Goal: Task Accomplishment & Management: Complete application form

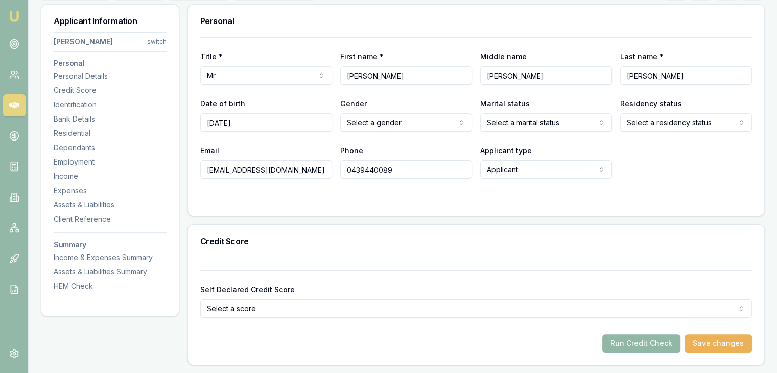
click at [646, 346] on button "Run Credit Check" at bounding box center [641, 343] width 78 height 18
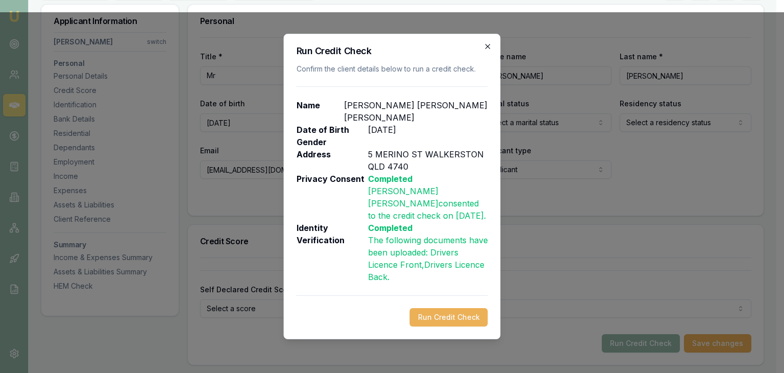
click at [486, 49] on icon "button" at bounding box center [488, 46] width 5 height 5
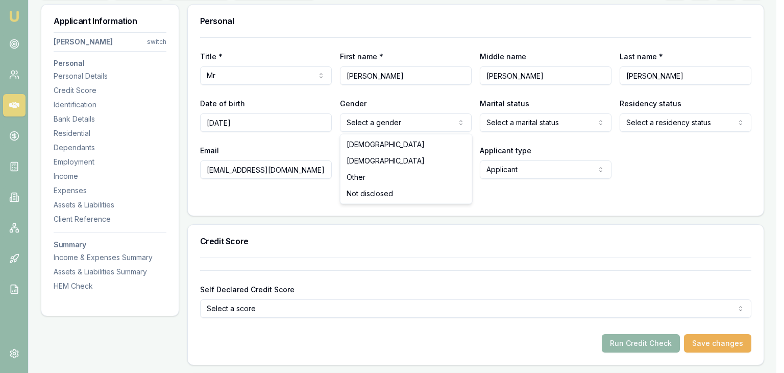
click at [390, 119] on html "Emu Broker Deals View D-0DU3K9DPLP [PERSON_NAME] Toggle Menu Customer [PERSON_N…" at bounding box center [392, 33] width 784 height 373
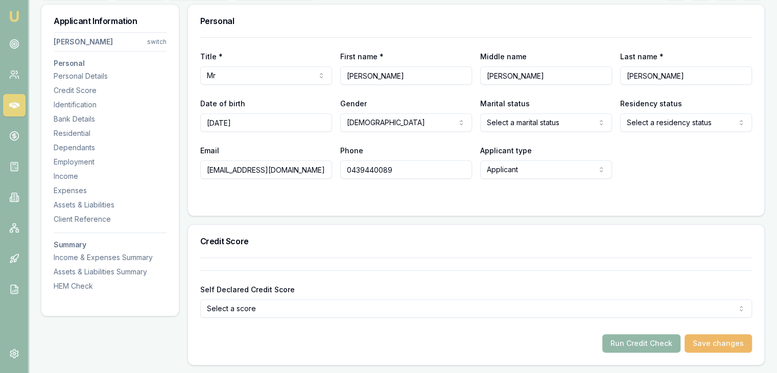
click at [714, 343] on button "Save changes" at bounding box center [717, 343] width 67 height 18
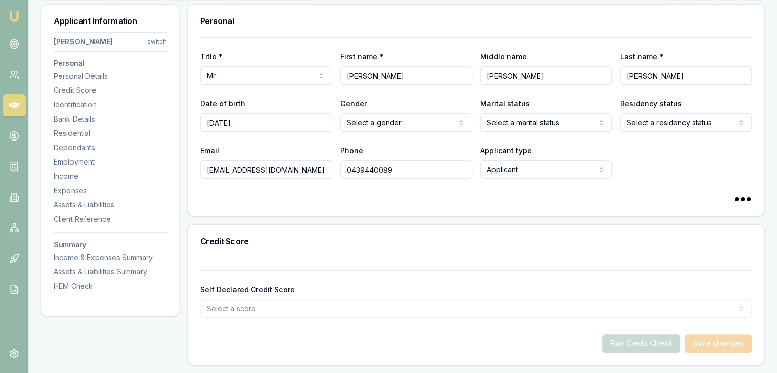
select select "[DEMOGRAPHIC_DATA]"
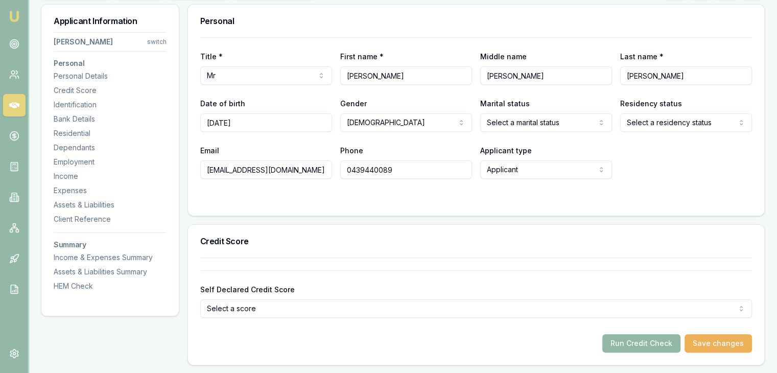
click at [631, 343] on button "Run Credit Check" at bounding box center [641, 343] width 78 height 18
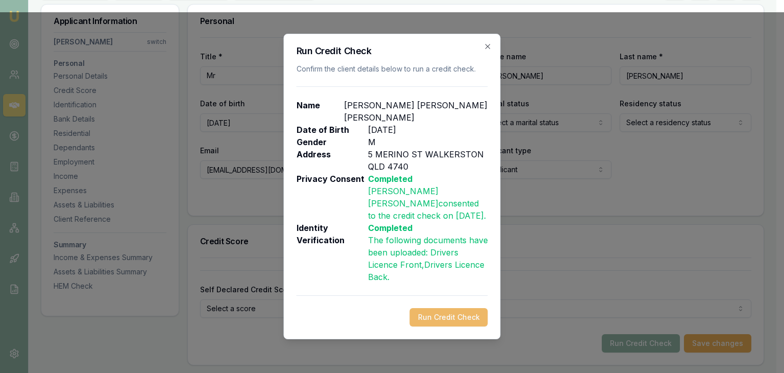
click at [431, 308] on button "Run Credit Check" at bounding box center [449, 317] width 78 height 18
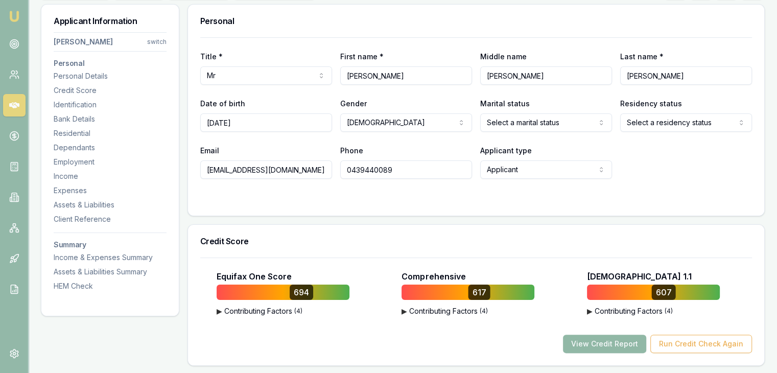
click at [595, 344] on button "View Credit Report" at bounding box center [604, 343] width 83 height 18
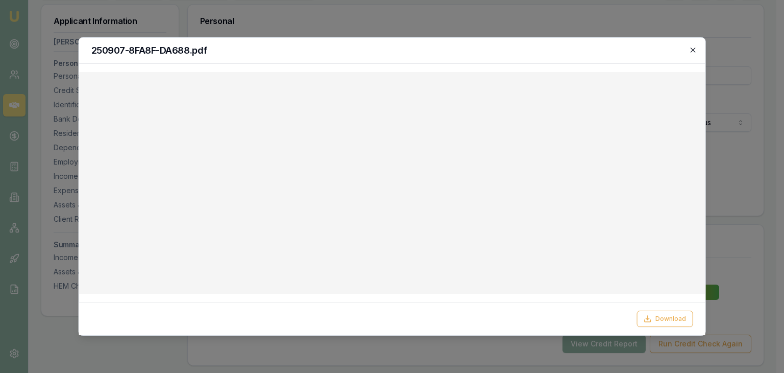
click at [692, 49] on icon "button" at bounding box center [693, 49] width 5 height 5
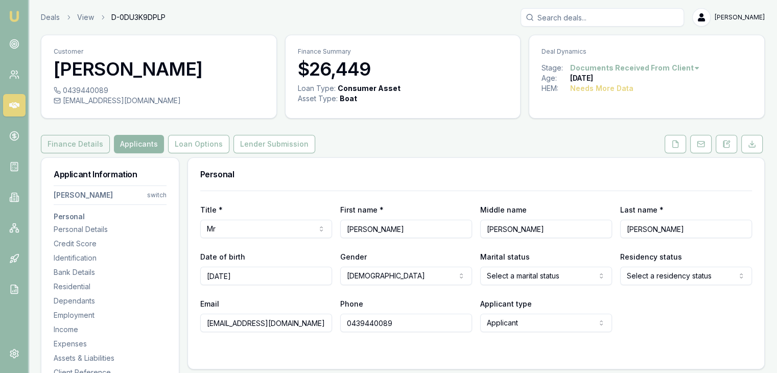
click at [93, 142] on button "Finance Details" at bounding box center [75, 144] width 69 height 18
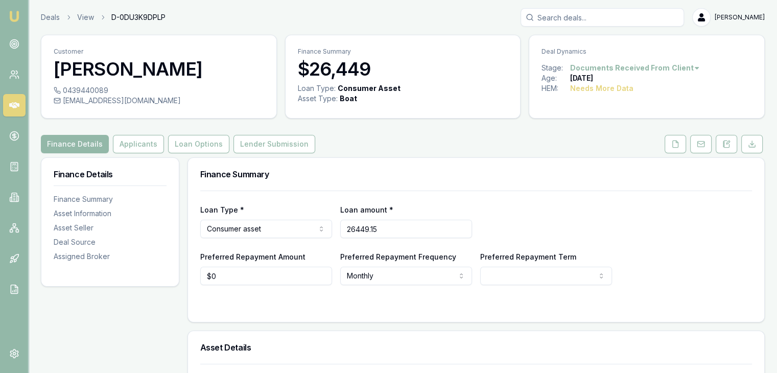
drag, startPoint x: 394, startPoint y: 227, endPoint x: 292, endPoint y: 227, distance: 102.1
click at [292, 227] on div "Loan Type * Consumer asset Consumer loan Consumer asset Commercial loan Commerc…" at bounding box center [475, 220] width 551 height 35
type input "$10,010"
type input "0"
type input "10009.9"
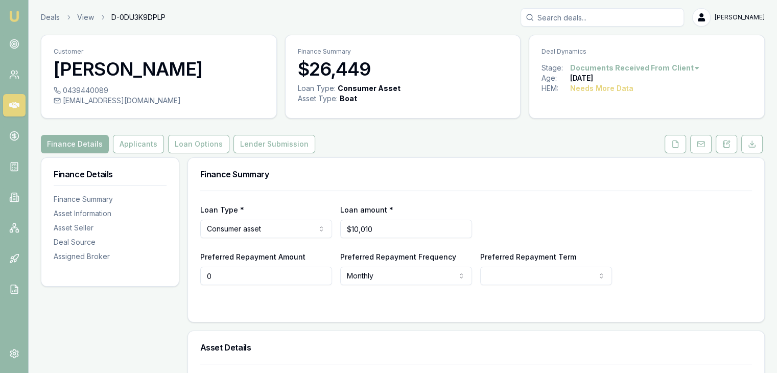
type input "$0"
drag, startPoint x: 381, startPoint y: 227, endPoint x: 265, endPoint y: 229, distance: 115.9
click at [265, 229] on div "Loan Type * Consumer asset Consumer loan Consumer asset Commercial loan Commerc…" at bounding box center [475, 220] width 551 height 35
type input "$10,010"
type input "$0"
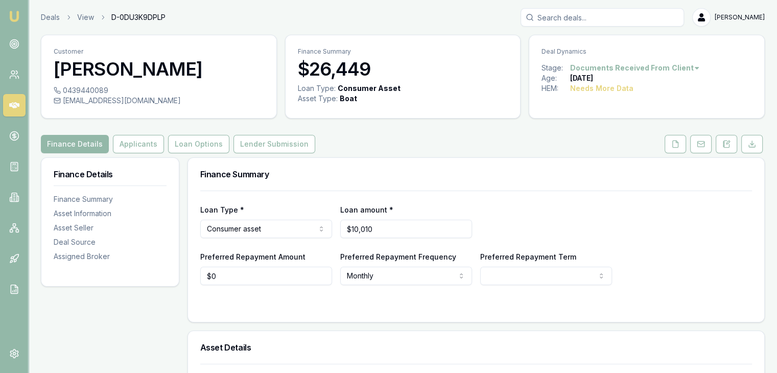
click at [382, 275] on html "Emu Broker Deals View D-0DU3K9DPLP [PERSON_NAME] Toggle Menu Customer [PERSON_N…" at bounding box center [388, 186] width 777 height 373
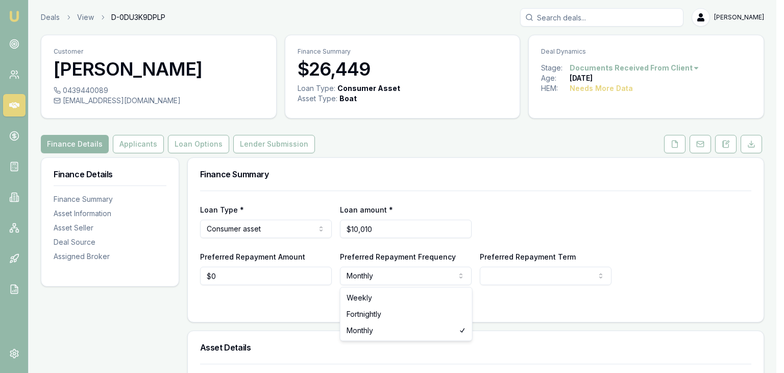
select select "WEEKLY"
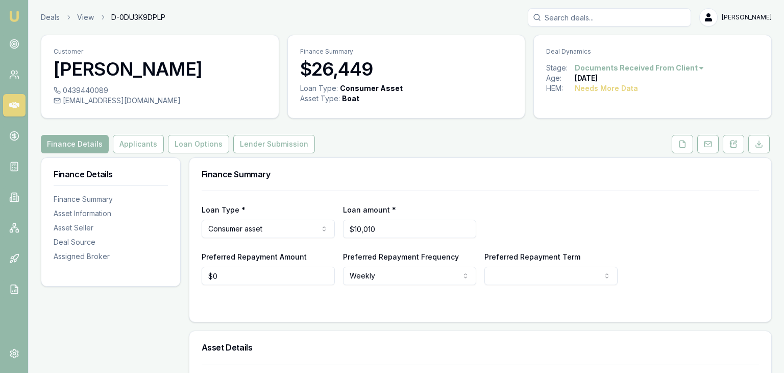
click at [545, 279] on html "Emu Broker Deals View D-0DU3K9DPLP [PERSON_NAME] Toggle Menu Customer [PERSON_N…" at bounding box center [392, 186] width 784 height 373
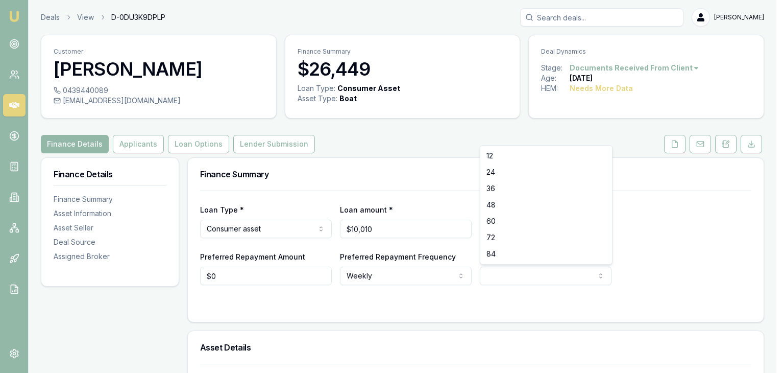
select select "60"
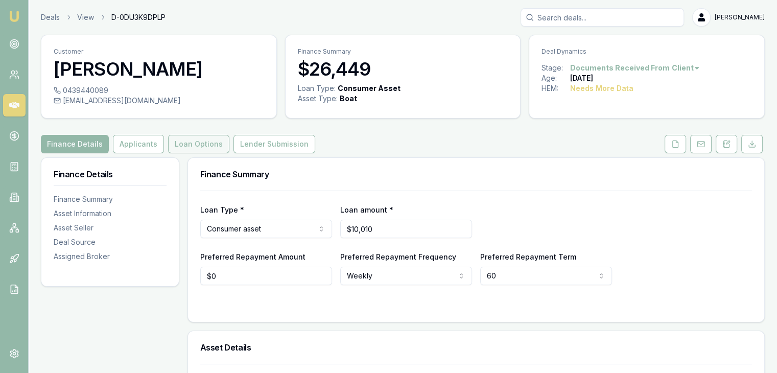
click at [187, 145] on button "Loan Options" at bounding box center [198, 144] width 61 height 18
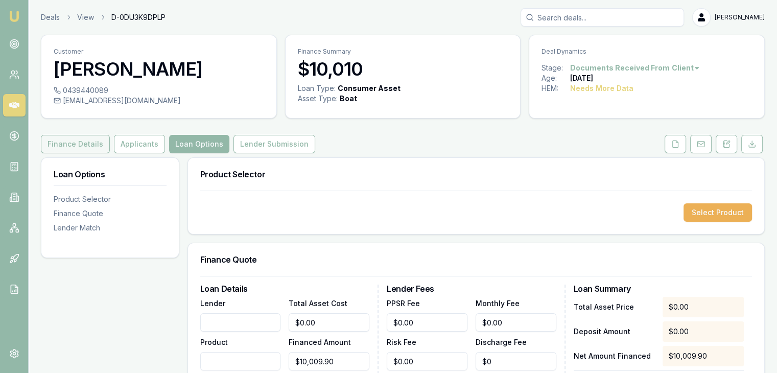
click at [62, 141] on button "Finance Details" at bounding box center [75, 144] width 69 height 18
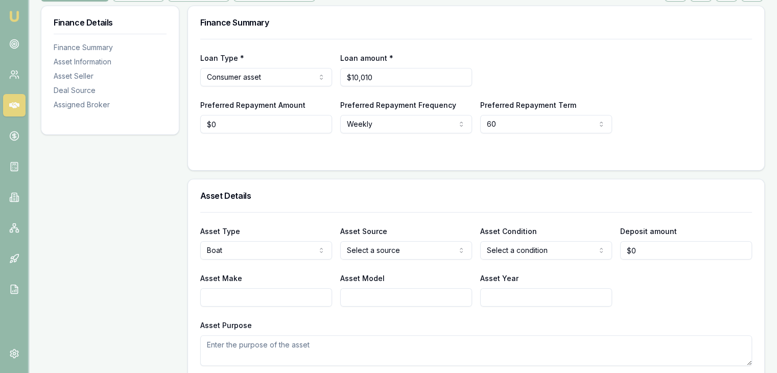
scroll to position [153, 0]
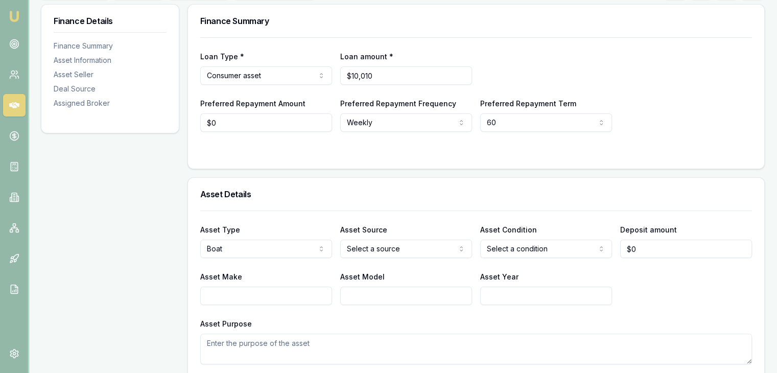
click at [409, 220] on html "Emu Broker Deals View D-0DU3K9DPLP [PERSON_NAME] Toggle Menu Customer [PERSON_N…" at bounding box center [388, 33] width 777 height 373
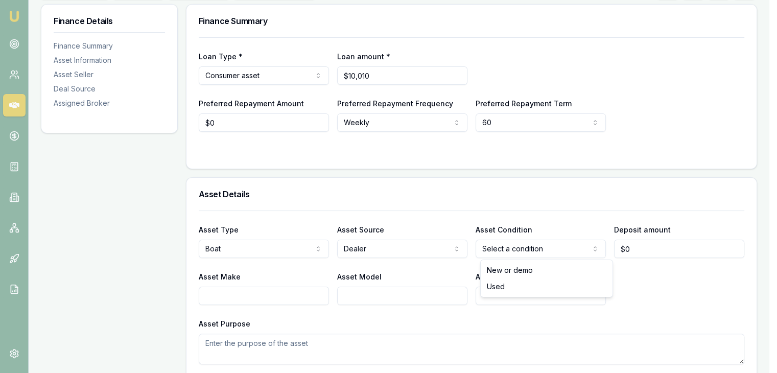
click at [510, 220] on html "Emu Broker Deals View D-0DU3K9DPLP [PERSON_NAME] Toggle Menu Customer [PERSON_N…" at bounding box center [388, 33] width 777 height 373
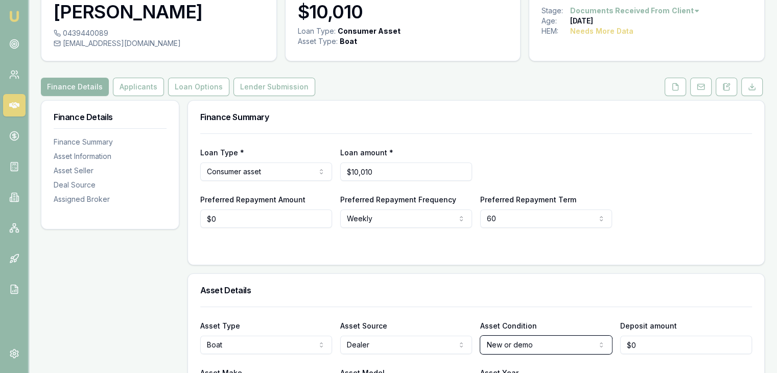
scroll to position [51, 0]
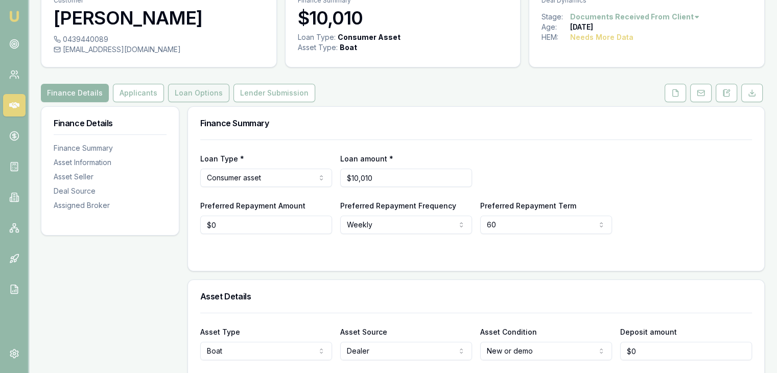
click at [190, 92] on button "Loan Options" at bounding box center [198, 93] width 61 height 18
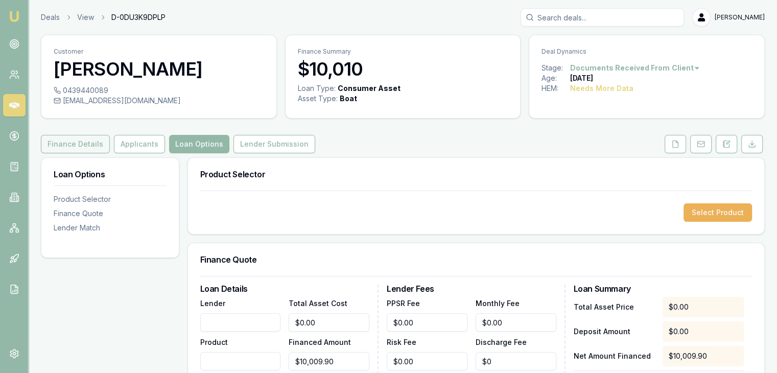
click at [62, 146] on button "Finance Details" at bounding box center [75, 144] width 69 height 18
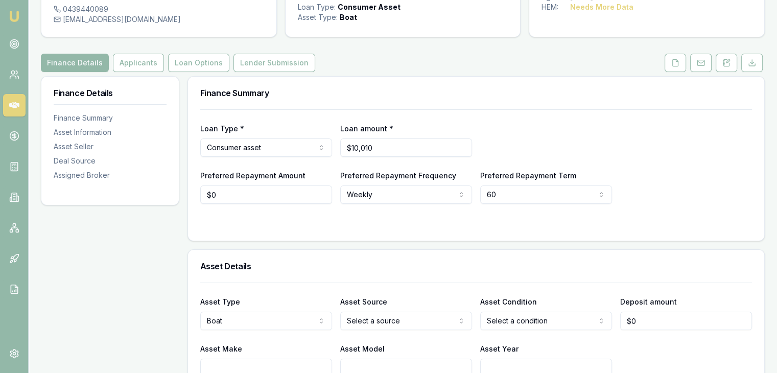
scroll to position [204, 0]
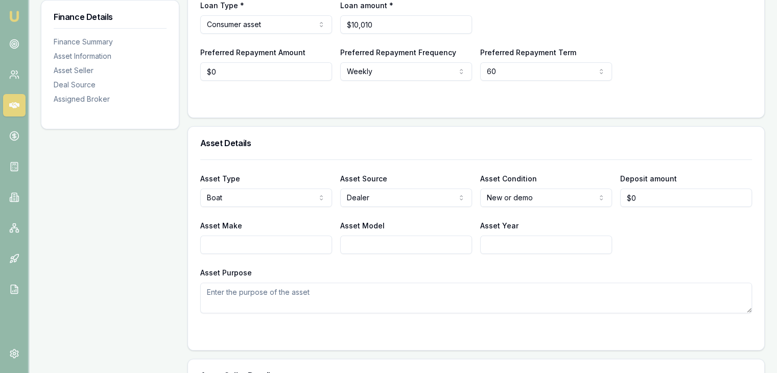
click at [669, 220] on div "Asset Make Asset Model Asset Year" at bounding box center [475, 236] width 551 height 35
click at [521, 247] on input "Asset Year" at bounding box center [546, 244] width 132 height 18
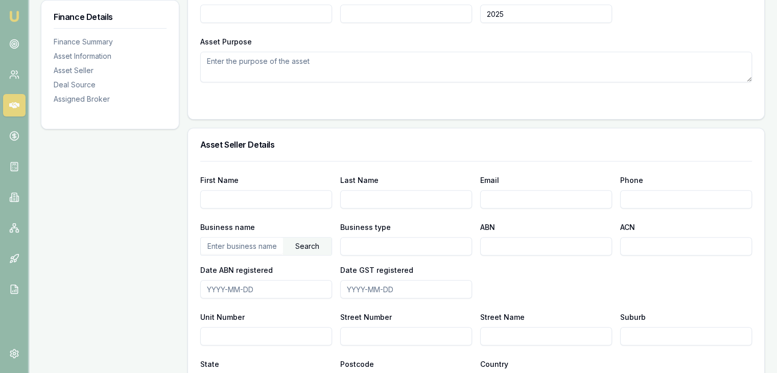
scroll to position [459, 0]
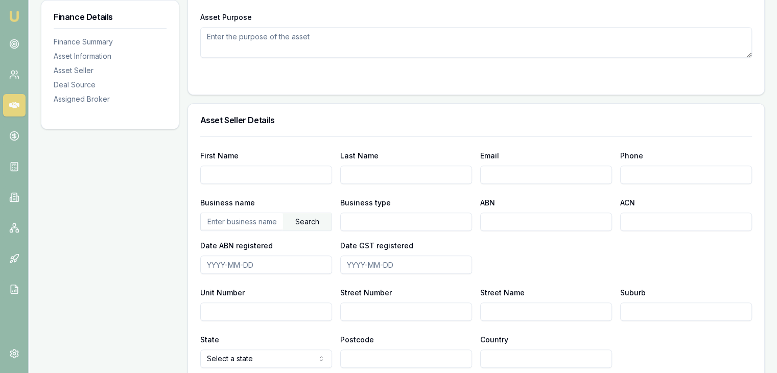
type input "2025"
click at [246, 173] on input "First Name" at bounding box center [266, 174] width 132 height 18
click at [156, 230] on div "Finance Details Finance Summary Asset Information Asset Seller Deal Source Assi…" at bounding box center [110, 183] width 138 height 970
click at [207, 222] on input "text" at bounding box center [242, 221] width 82 height 16
click at [445, 248] on div "Date GST registered" at bounding box center [406, 256] width 132 height 35
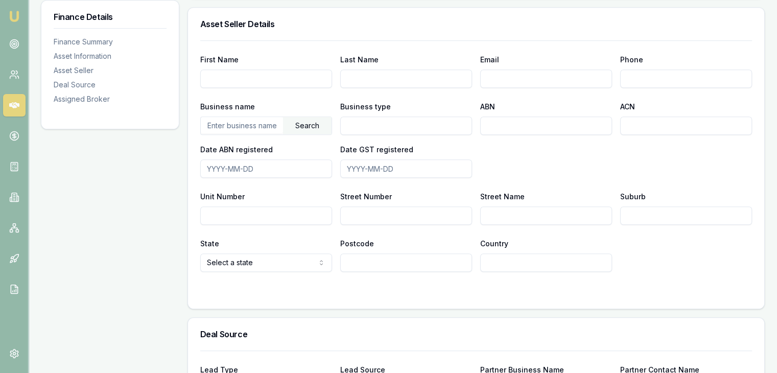
scroll to position [511, 0]
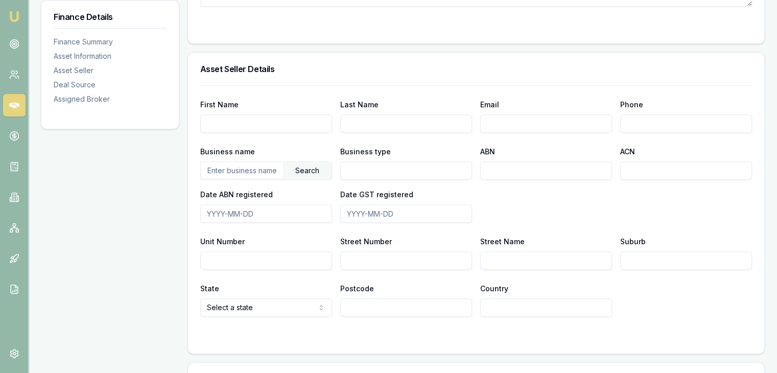
click at [228, 172] on input "text" at bounding box center [242, 170] width 82 height 16
click at [300, 166] on div "Search" at bounding box center [307, 170] width 49 height 17
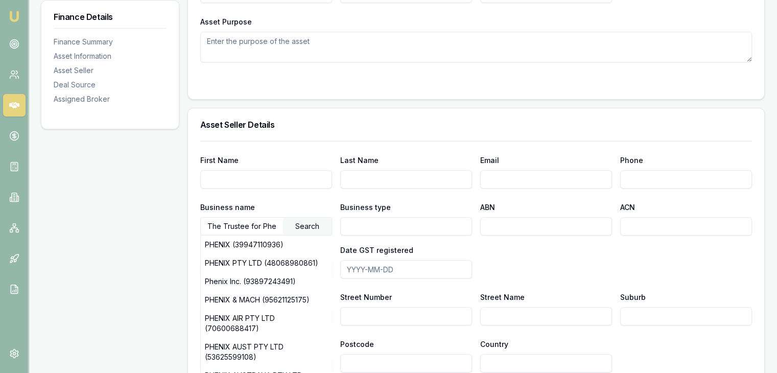
click at [378, 224] on input "Business type" at bounding box center [406, 226] width 132 height 18
click at [512, 272] on div "Business name The Trustee for Phenix Search PHENIX (39947110936) PHENIX PTY LTD…" at bounding box center [475, 240] width 551 height 78
click at [92, 270] on div "Finance Details Finance Summary Asset Information Asset Seller Deal Source Assi…" at bounding box center [110, 187] width 138 height 970
click at [278, 225] on input "The Trustee for Phenix" at bounding box center [242, 225] width 82 height 16
click at [277, 223] on input "The Trustee for Phenix" at bounding box center [242, 225] width 82 height 16
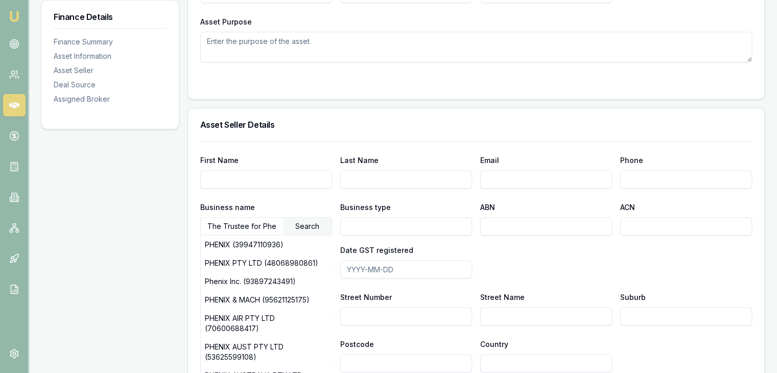
click at [277, 223] on input "The Trustee for Phenix" at bounding box center [242, 225] width 82 height 16
click at [272, 225] on input "The Trustee for Phenix" at bounding box center [242, 225] width 82 height 16
click at [283, 223] on div "Search" at bounding box center [307, 225] width 49 height 17
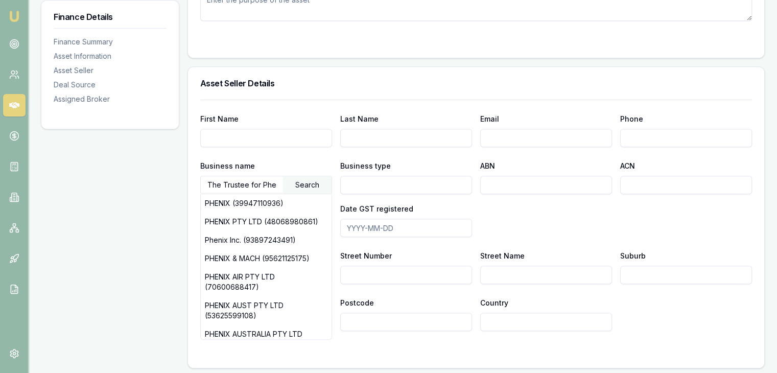
scroll to position [659, 0]
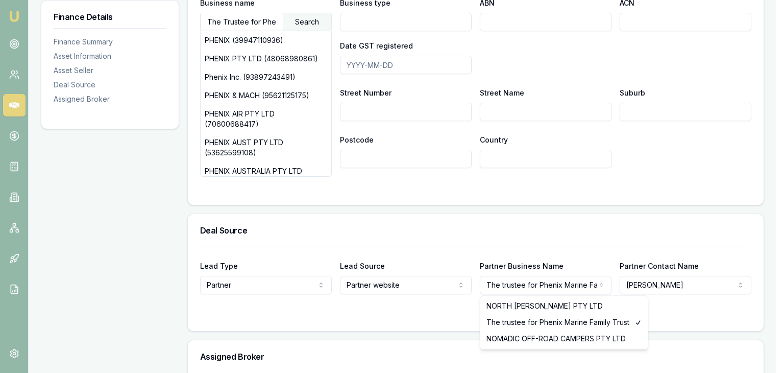
drag, startPoint x: 486, startPoint y: 323, endPoint x: 551, endPoint y: 322, distance: 65.9
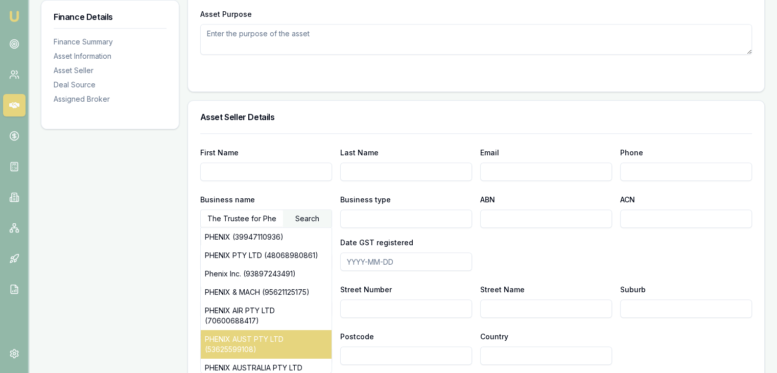
scroll to position [455, 0]
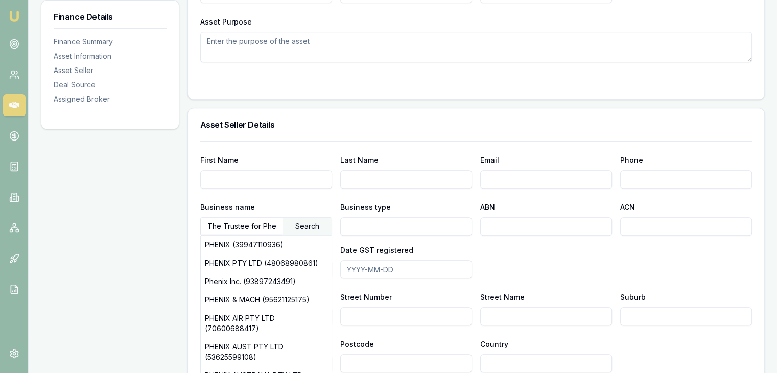
click at [281, 225] on input "The Trustee for Phenix" at bounding box center [242, 225] width 82 height 16
click at [274, 223] on input "The Trustee for Phenix" at bounding box center [242, 225] width 82 height 16
click at [269, 227] on input "The Trustee for Phenix" at bounding box center [242, 225] width 82 height 16
click at [272, 222] on input "The Trustee for Phenix" at bounding box center [242, 225] width 82 height 16
click at [279, 222] on input "The Trustee for Phenix" at bounding box center [242, 225] width 82 height 16
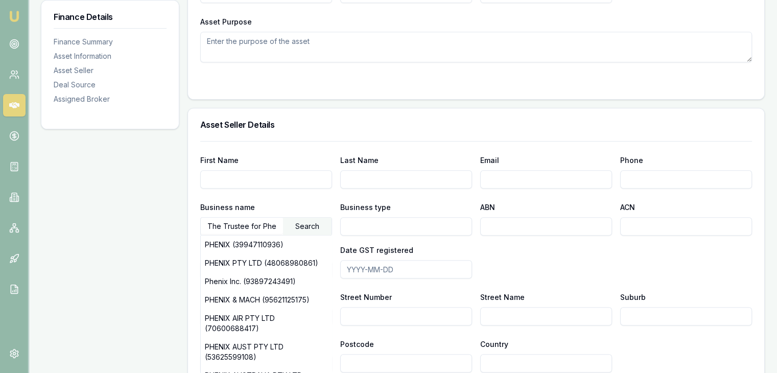
click at [291, 228] on div "Search" at bounding box center [307, 225] width 49 height 17
click at [286, 225] on div "Search" at bounding box center [307, 225] width 49 height 17
click at [273, 225] on input "The Trustee for Phenix" at bounding box center [242, 225] width 82 height 16
click at [272, 227] on input "The Trustee for Phenix" at bounding box center [242, 225] width 82 height 16
click at [270, 225] on input "The Trustee for Phenix" at bounding box center [242, 225] width 82 height 16
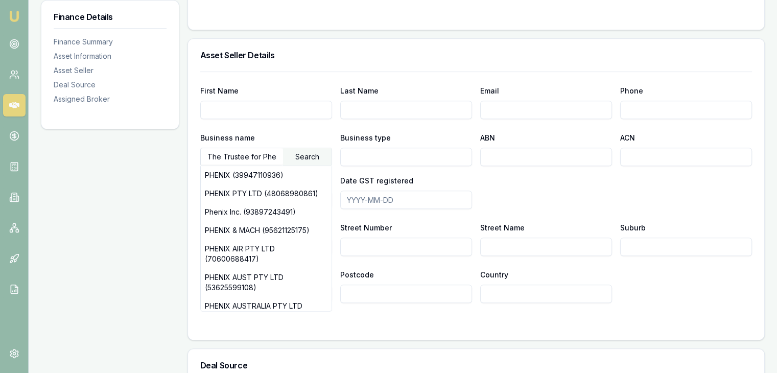
scroll to position [506, 0]
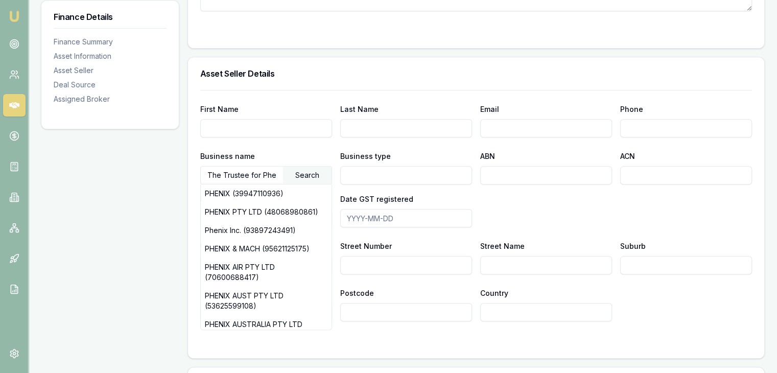
click at [245, 172] on input "The Trustee for Phenix" at bounding box center [242, 174] width 82 height 16
drag, startPoint x: 278, startPoint y: 175, endPoint x: 154, endPoint y: 174, distance: 123.6
click at [154, 174] on div "Finance Details Finance Summary Asset Information Asset Seller Deal Source Assi…" at bounding box center [402, 136] width 723 height 970
click at [269, 172] on input "The Trustee for Phenix" at bounding box center [242, 174] width 82 height 16
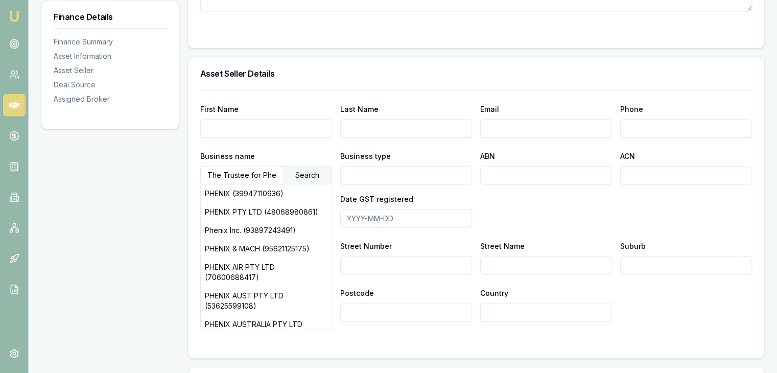
click at [308, 172] on div "Search" at bounding box center [307, 174] width 49 height 17
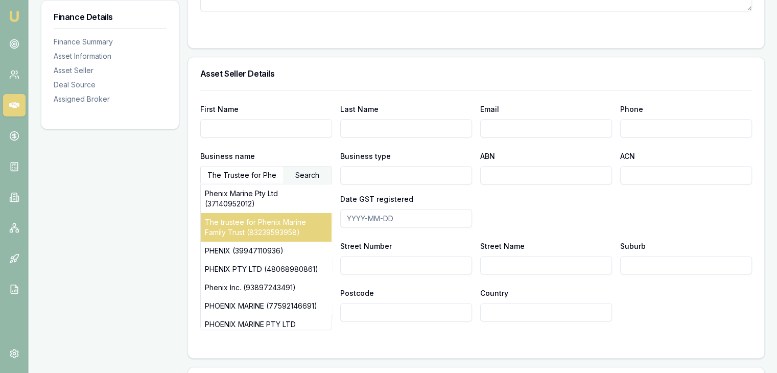
click at [258, 222] on div "The trustee for Phenix Marine Family Trust (83239593958)" at bounding box center [266, 227] width 131 height 29
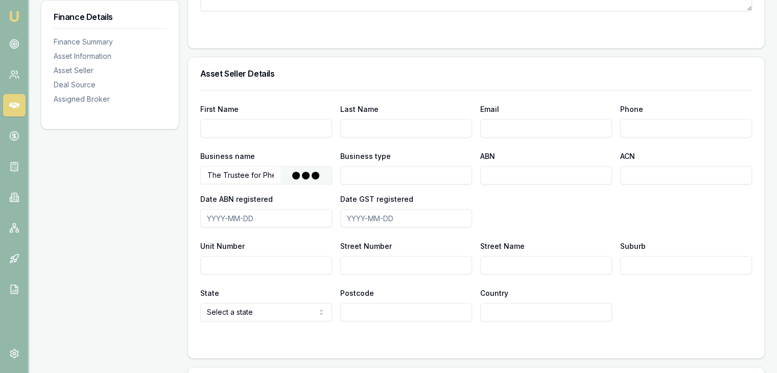
type input "The trustee for Phenix Marine Family Trust"
type input "Discretionary Trading Trust"
type input "83239593958"
type input "[DATE]"
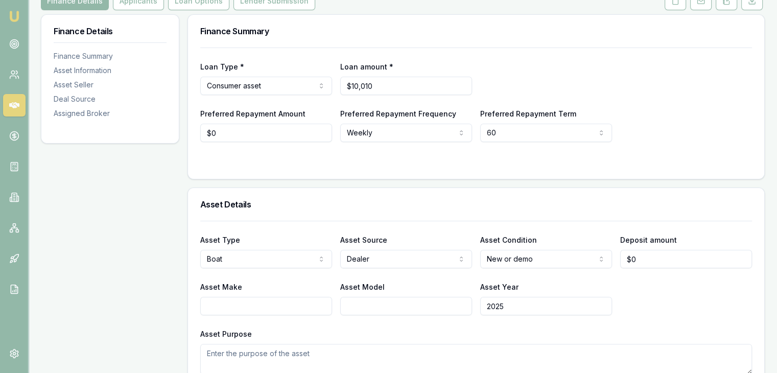
scroll to position [98, 0]
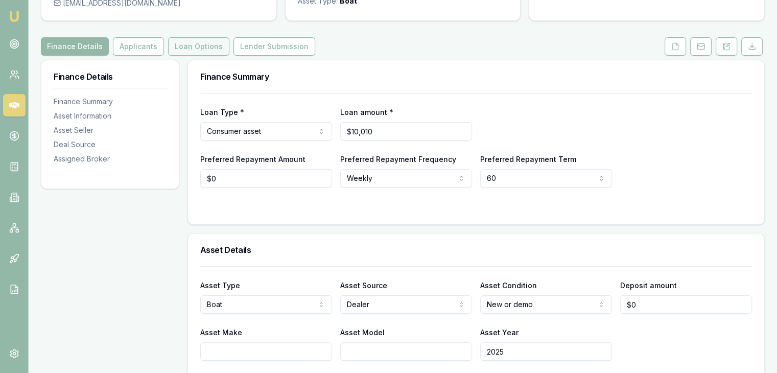
click at [192, 50] on button "Loan Options" at bounding box center [198, 46] width 61 height 18
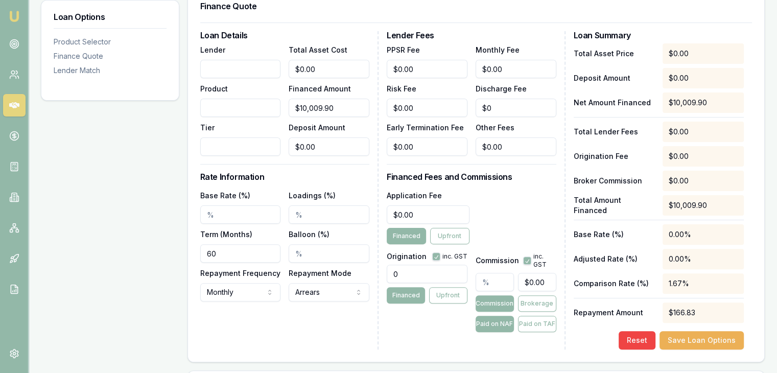
scroll to position [78, 0]
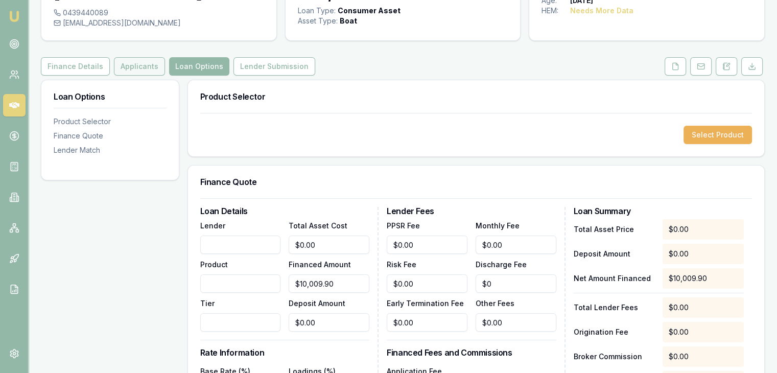
click at [125, 66] on button "Applicants" at bounding box center [139, 66] width 51 height 18
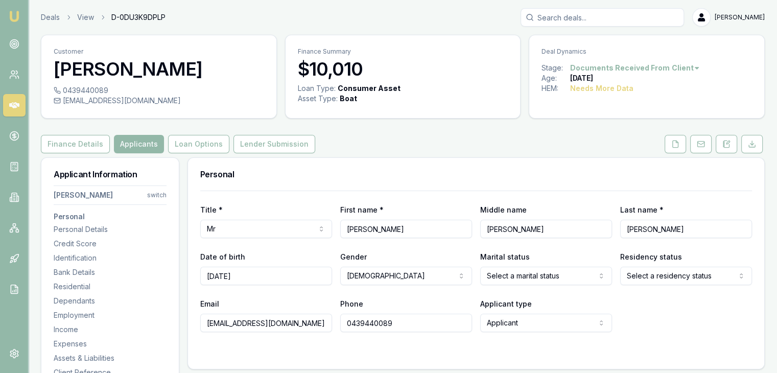
click at [659, 275] on html "Emu Broker Deals View D-0DU3K9DPLP [PERSON_NAME] Toggle Menu Customer [PERSON_N…" at bounding box center [388, 186] width 777 height 373
click at [190, 141] on button "Loan Options" at bounding box center [198, 144] width 61 height 18
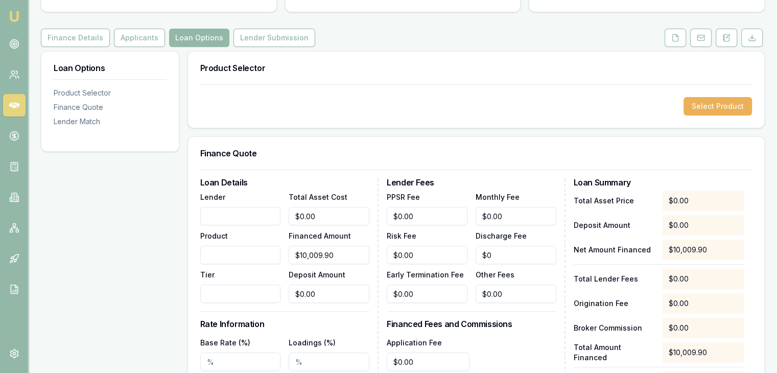
scroll to position [27, 0]
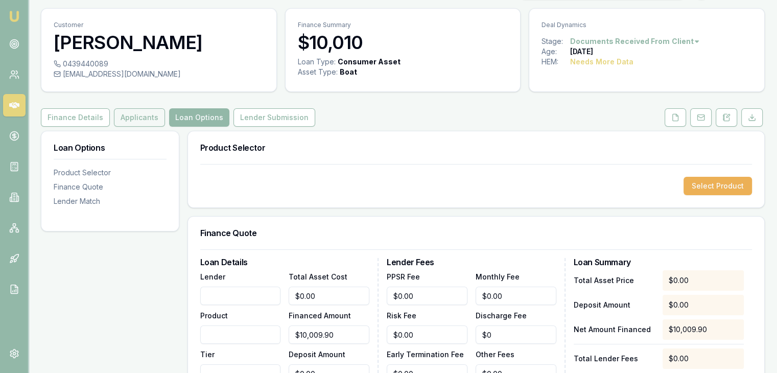
click at [129, 122] on button "Applicants" at bounding box center [139, 117] width 51 height 18
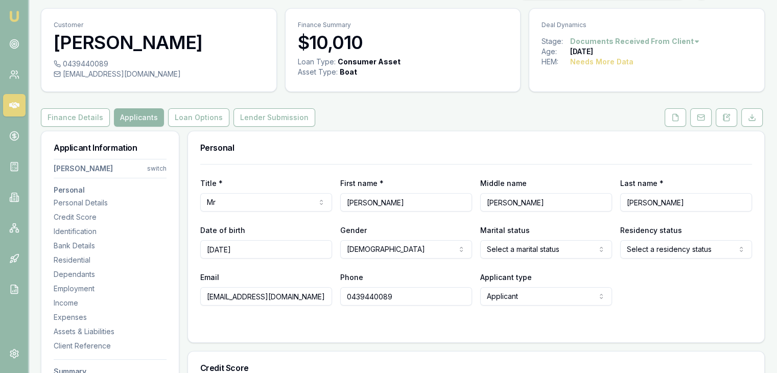
click at [543, 247] on html "Emu Broker Deals View D-0DU3K9DPLP [PERSON_NAME] Toggle Menu Customer [PERSON_N…" at bounding box center [388, 159] width 777 height 373
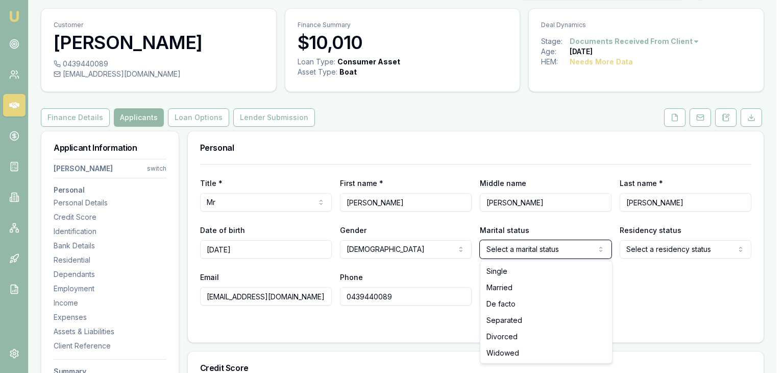
click at [657, 270] on html "Emu Broker Deals View D-0DU3K9DPLP [PERSON_NAME] Toggle Menu Customer [PERSON_N…" at bounding box center [392, 159] width 784 height 373
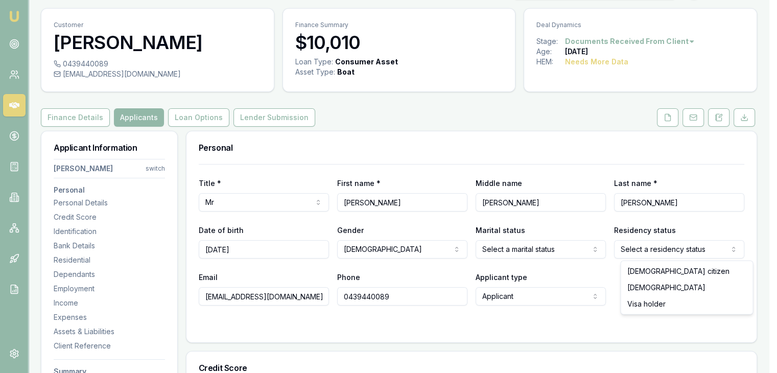
click at [664, 249] on html "Emu Broker Deals View D-0DU3K9DPLP [PERSON_NAME] Toggle Menu Customer [PERSON_N…" at bounding box center [388, 159] width 777 height 373
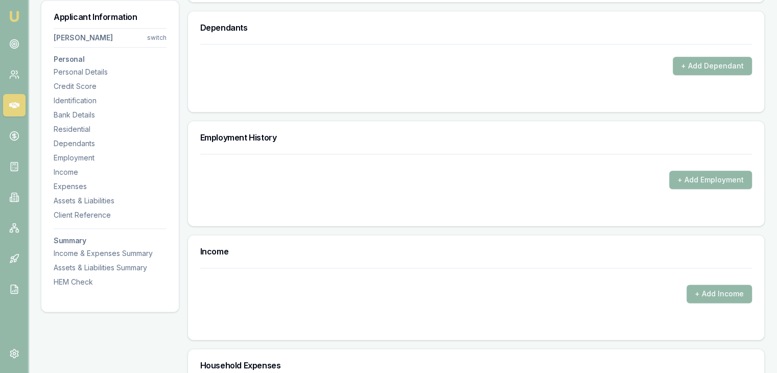
scroll to position [1303, 0]
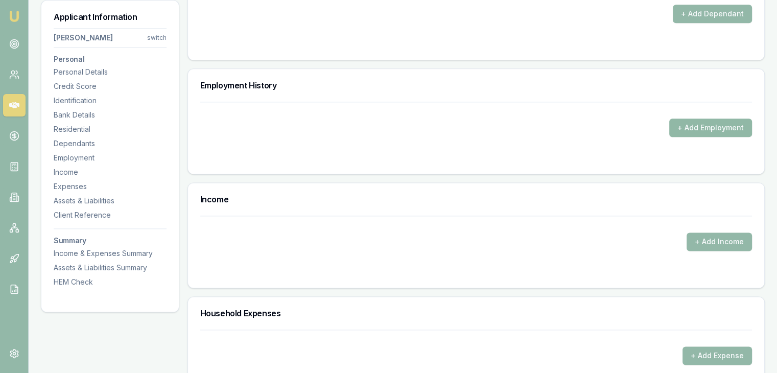
click at [690, 123] on button "+ Add Employment" at bounding box center [710, 127] width 83 height 18
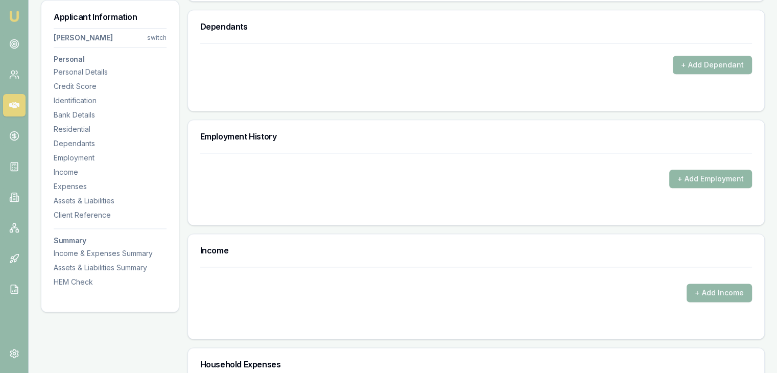
click at [690, 177] on button "+ Add Employment" at bounding box center [710, 178] width 83 height 18
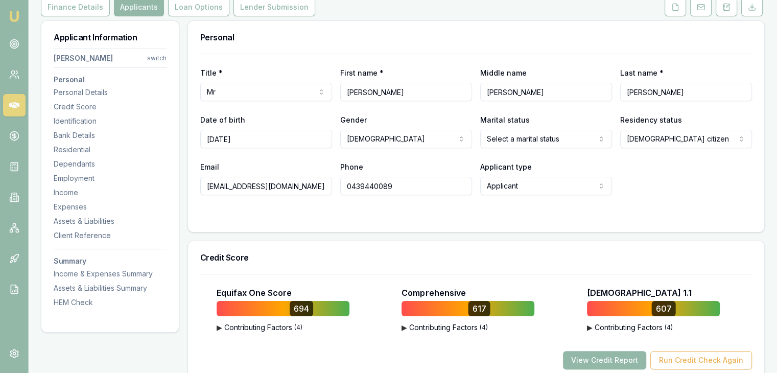
scroll to position [0, 0]
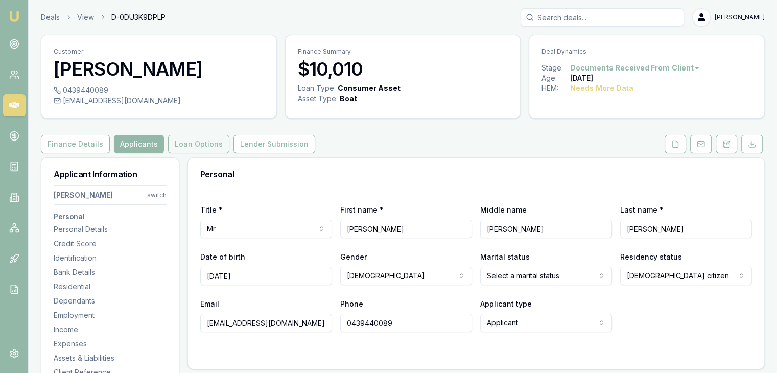
click at [190, 145] on button "Loan Options" at bounding box center [198, 144] width 61 height 18
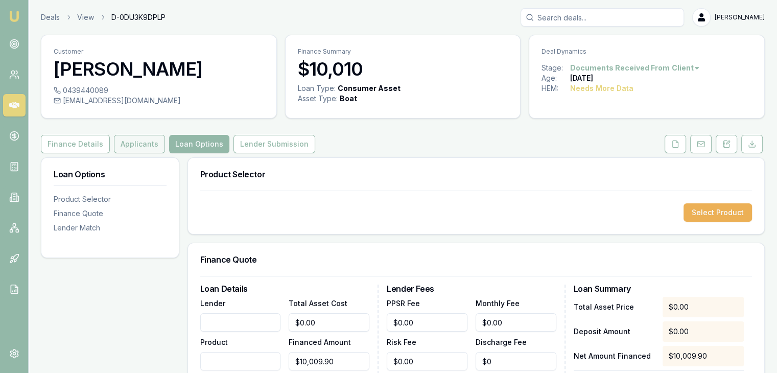
click at [148, 142] on button "Applicants" at bounding box center [139, 144] width 51 height 18
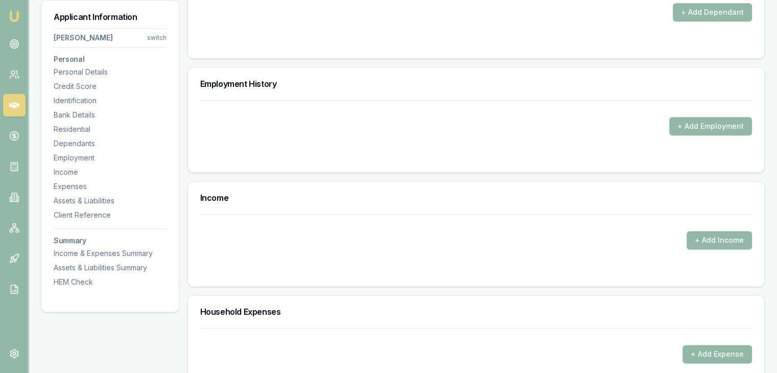
scroll to position [1242, 0]
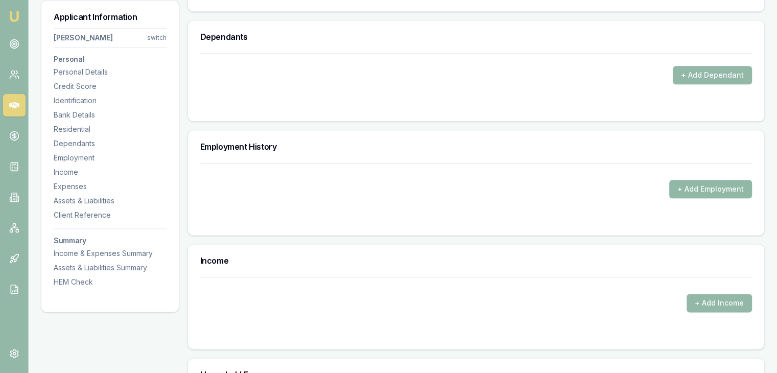
click at [699, 185] on button "+ Add Employment" at bounding box center [710, 189] width 83 height 18
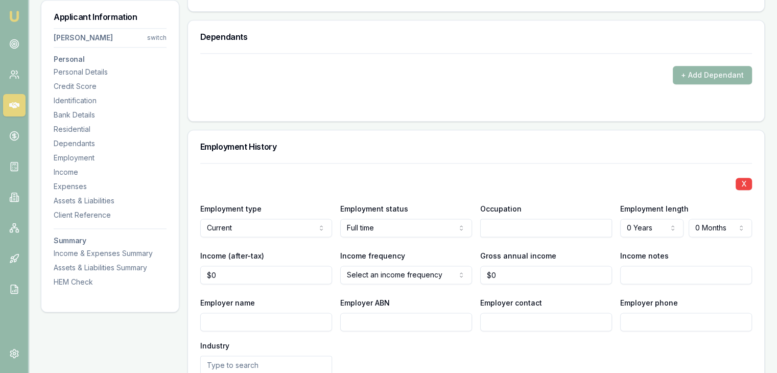
click at [499, 228] on input "text" at bounding box center [546, 228] width 132 height 18
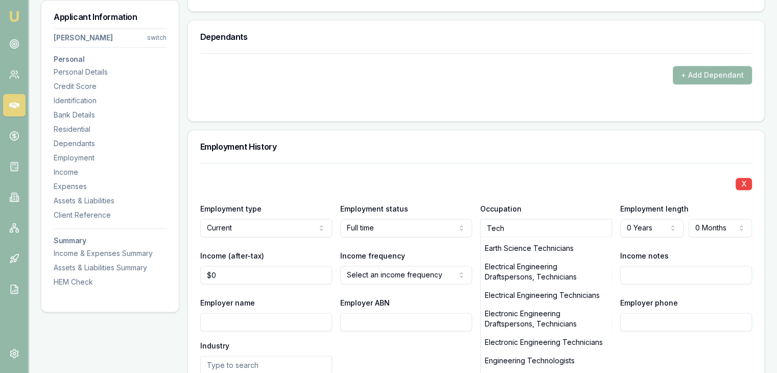
scroll to position [306, 0]
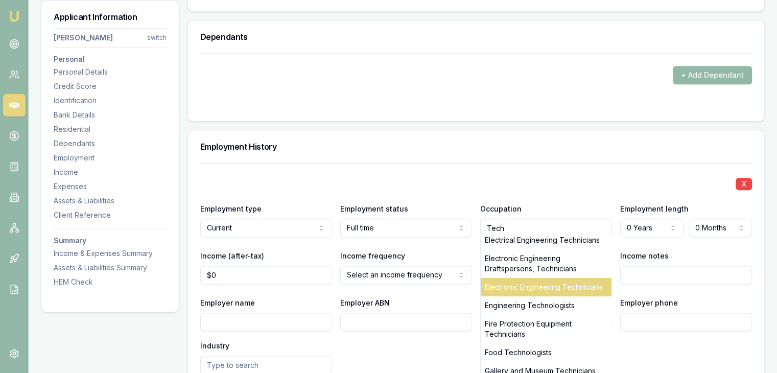
click at [538, 296] on div "Electronic Engineering Technicians" at bounding box center [545, 287] width 131 height 18
type input "Electronic Engineering Technicians"
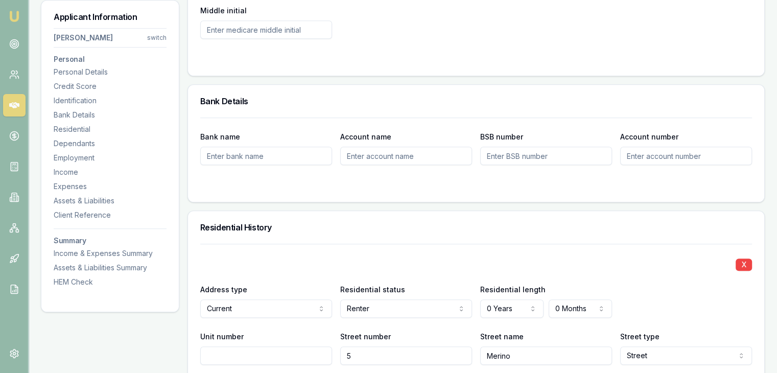
scroll to position [884, 0]
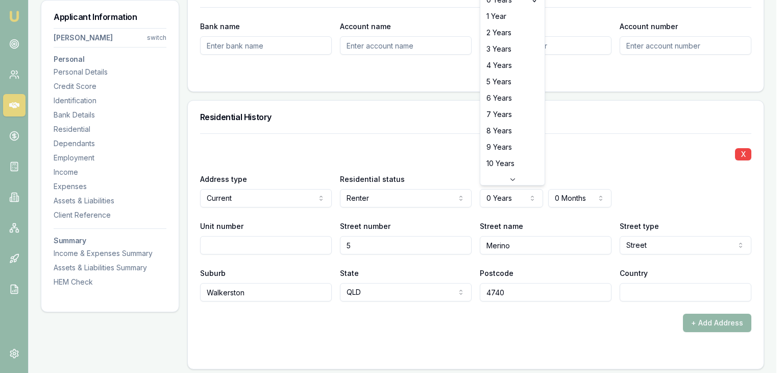
select select "2"
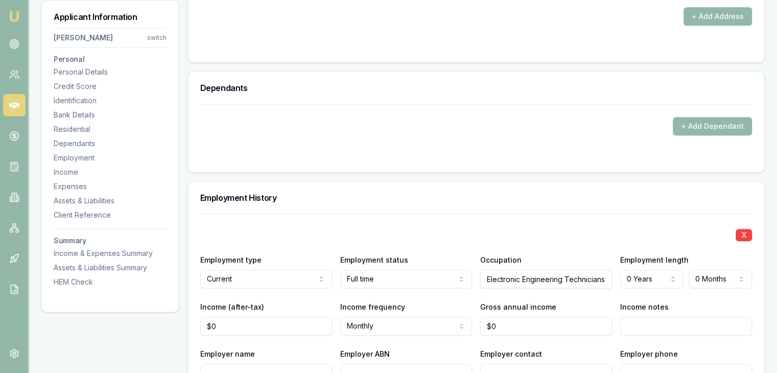
scroll to position [1242, 0]
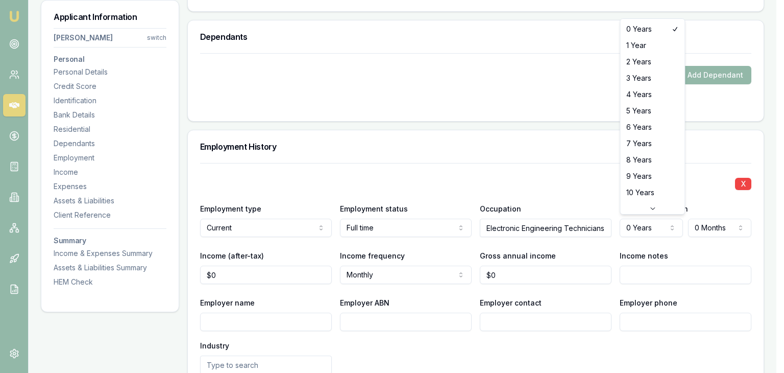
select select "2"
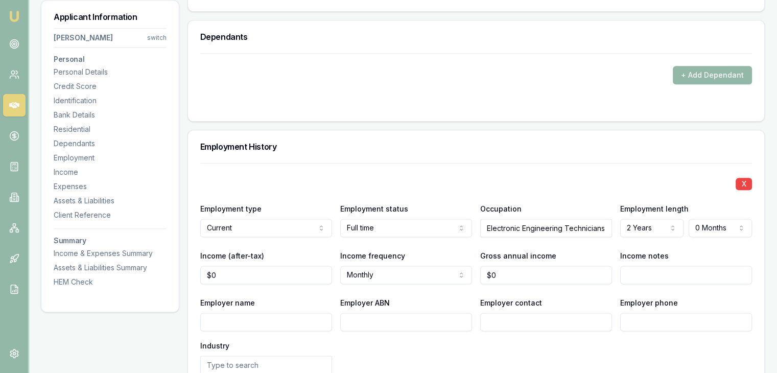
click at [717, 252] on div "Income notes" at bounding box center [686, 266] width 132 height 35
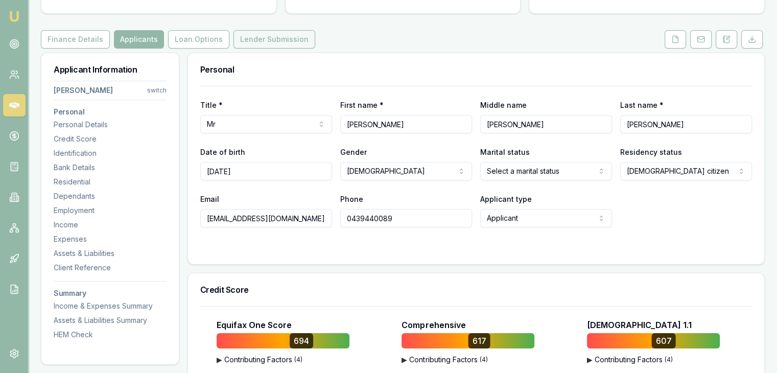
scroll to position [0, 0]
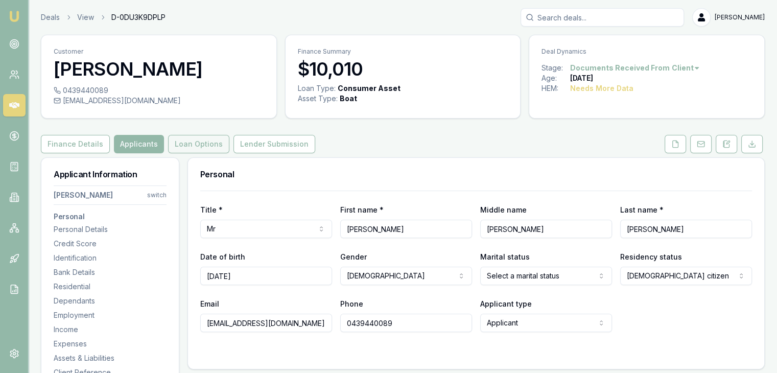
click at [188, 141] on button "Loan Options" at bounding box center [198, 144] width 61 height 18
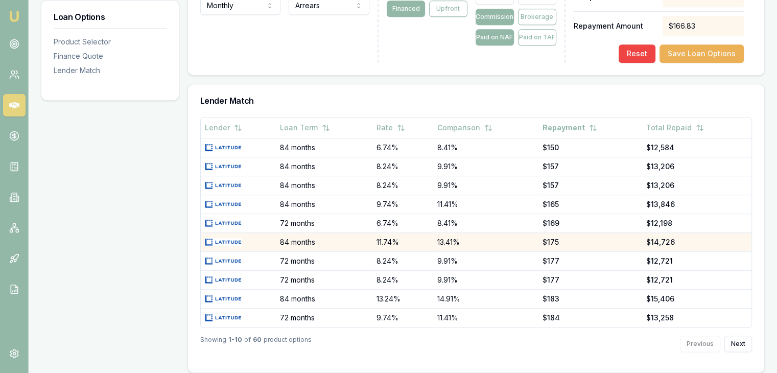
scroll to position [545, 0]
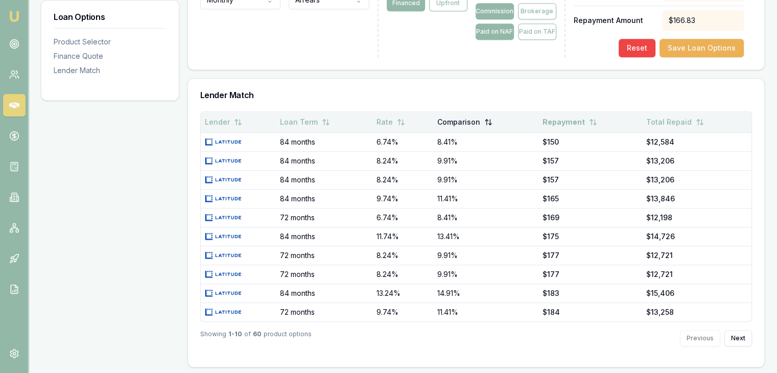
click at [457, 119] on button "Comparison" at bounding box center [464, 122] width 55 height 18
click at [457, 119] on button "Comparison" at bounding box center [466, 122] width 58 height 18
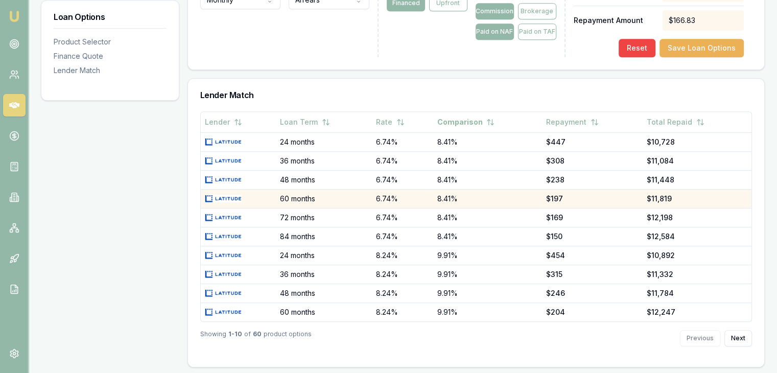
click at [456, 195] on td "8.41%" at bounding box center [486, 198] width 109 height 19
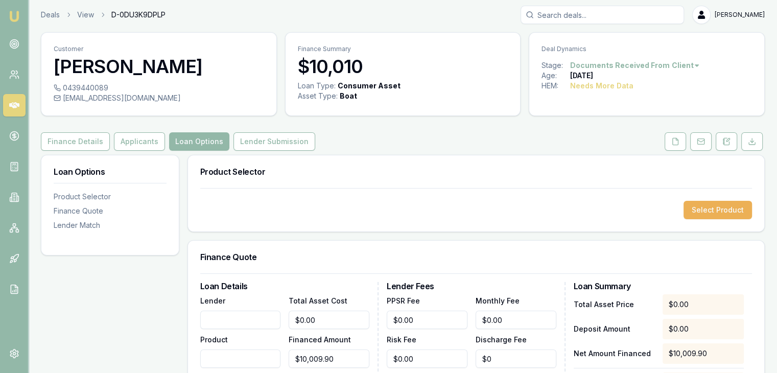
scroll to position [0, 0]
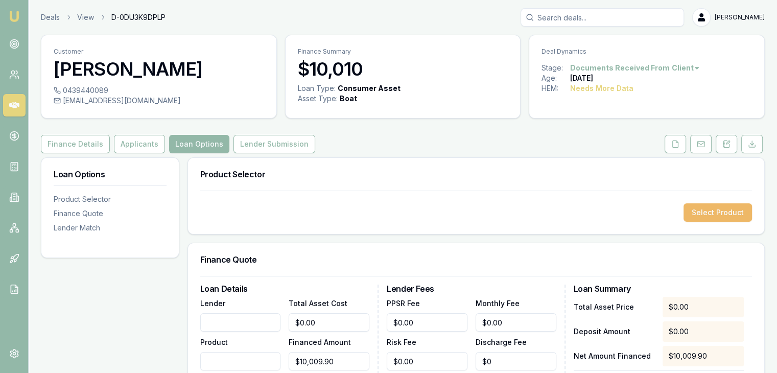
click at [719, 213] on button "Select Product" at bounding box center [717, 212] width 68 height 18
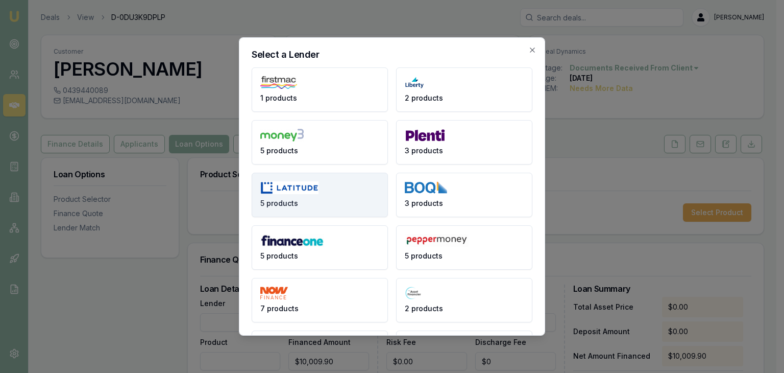
click at [329, 192] on button "5 products" at bounding box center [320, 195] width 136 height 44
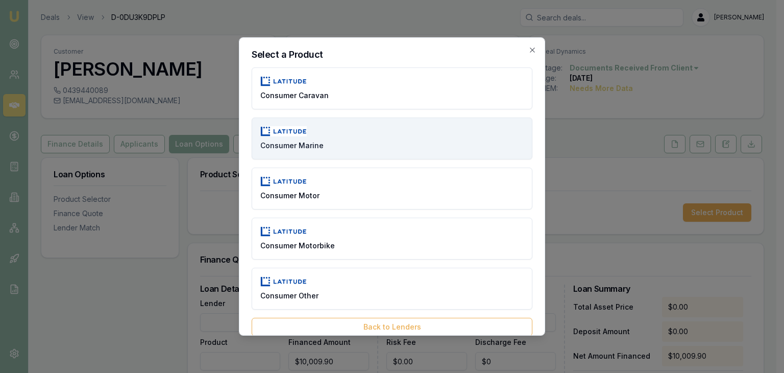
click at [328, 145] on button "Consumer Marine" at bounding box center [392, 138] width 281 height 42
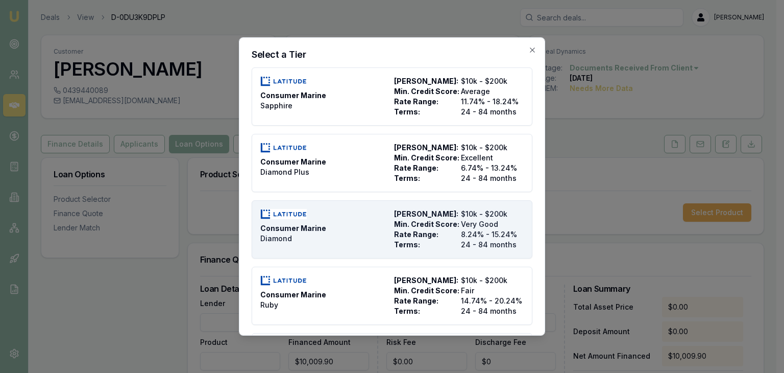
click at [335, 229] on div "Consumer Marine Diamond" at bounding box center [325, 229] width 130 height 41
type input "Latitude"
type input "Consumer Marine"
type input "Diamond"
type input "8.24"
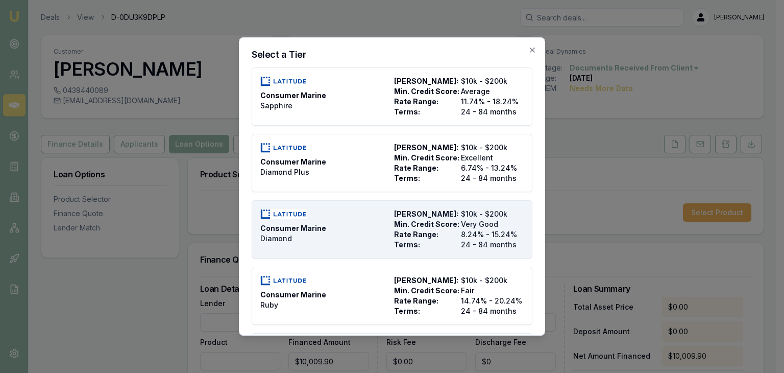
type input "24"
type input "2500"
type input "2.5"
type input "$250.25"
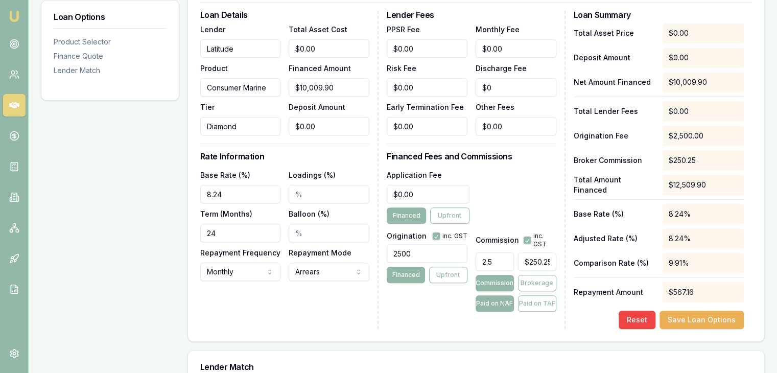
scroll to position [306, 0]
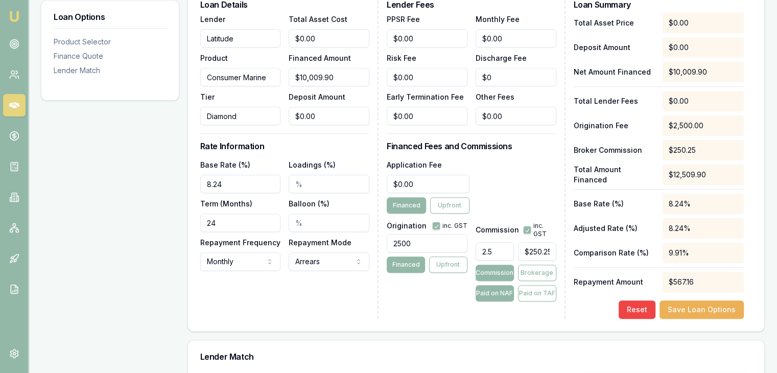
drag, startPoint x: 234, startPoint y: 221, endPoint x: 135, endPoint y: 223, distance: 99.1
type input "60"
drag, startPoint x: 423, startPoint y: 244, endPoint x: 336, endPoint y: 246, distance: 87.3
click at [336, 246] on div "Loan Details Lender Latitude Product Consumer Marine Tier Diamond Total Asset C…" at bounding box center [475, 160] width 551 height 318
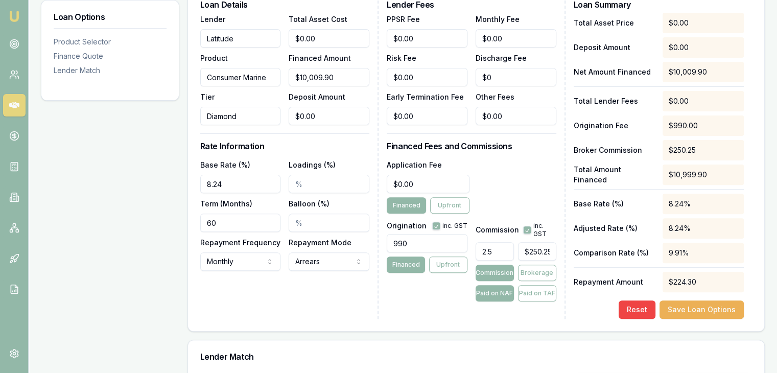
type input "990.00"
drag, startPoint x: 498, startPoint y: 254, endPoint x: 453, endPoint y: 254, distance: 44.4
click at [453, 254] on div "Origination inc. GST 990.00 Financed Upfront Commission inc. GST 2.5 $250.25 Co…" at bounding box center [470, 259] width 169 height 84
type input "5"
type input "$500.50"
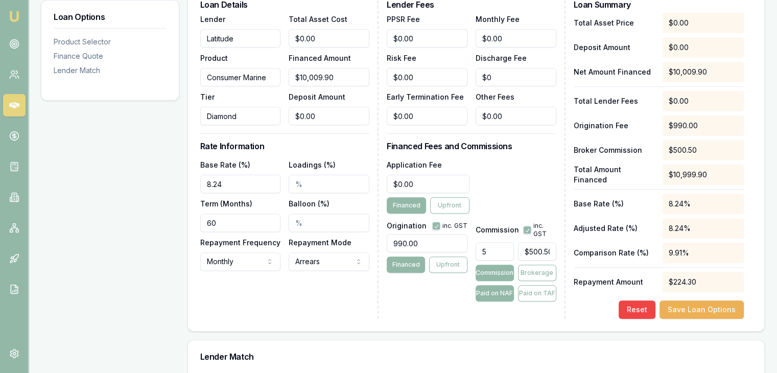
type input "5.00%"
type input "$500.50"
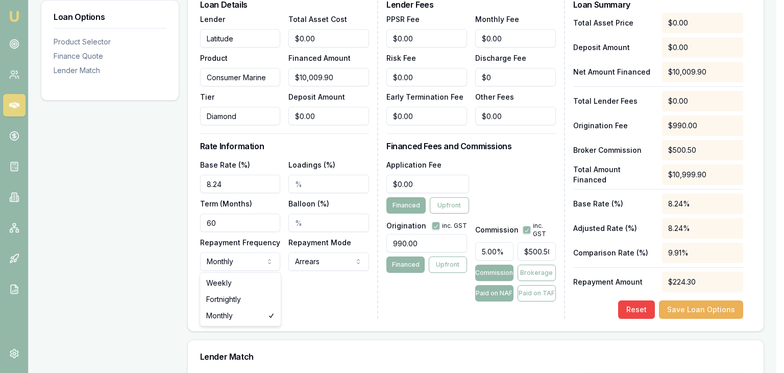
select select "WEEKLY"
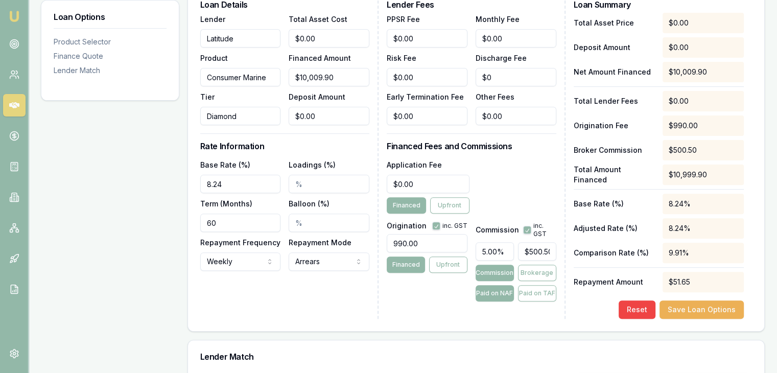
click at [343, 301] on div "Loan Details Lender Latitude Product Consumer Marine Tier Diamond Total Asset C…" at bounding box center [289, 160] width 178 height 318
click at [686, 308] on button "Save Loan Options" at bounding box center [701, 309] width 84 height 18
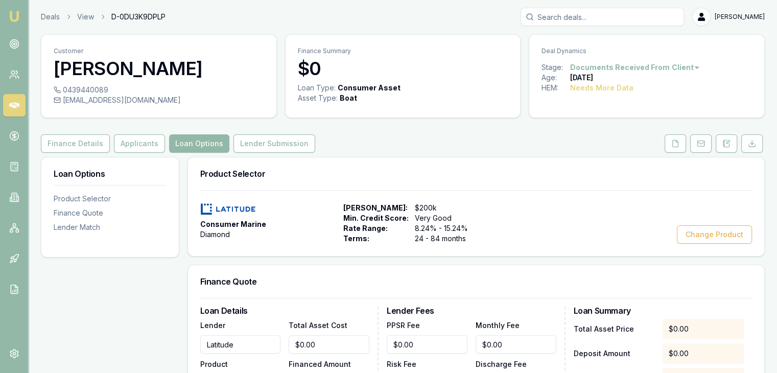
scroll to position [0, 0]
drag, startPoint x: 63, startPoint y: 102, endPoint x: 172, endPoint y: 101, distance: 108.7
click at [172, 101] on div "[EMAIL_ADDRESS][DOMAIN_NAME]" at bounding box center [159, 100] width 210 height 10
copy div "[EMAIL_ADDRESS][DOMAIN_NAME]"
